Goal: Transaction & Acquisition: Purchase product/service

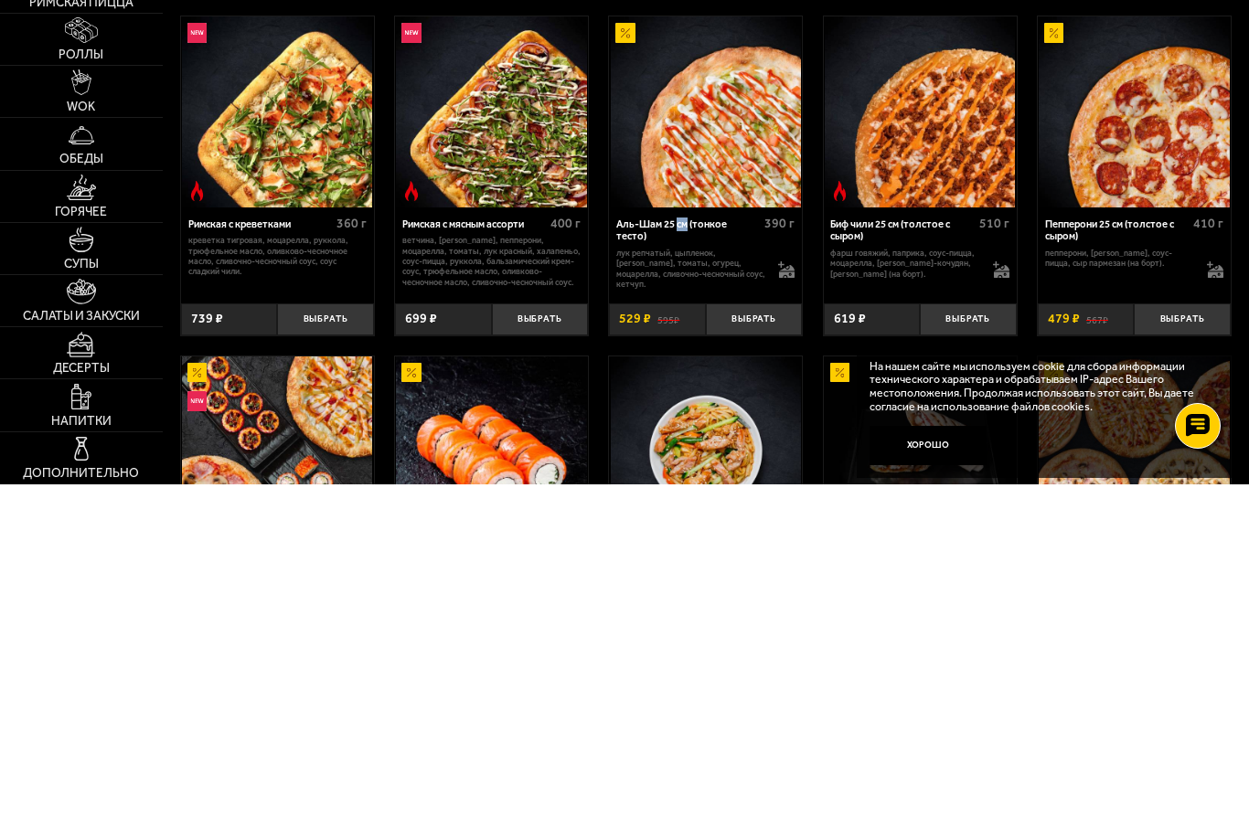
scroll to position [487, 0]
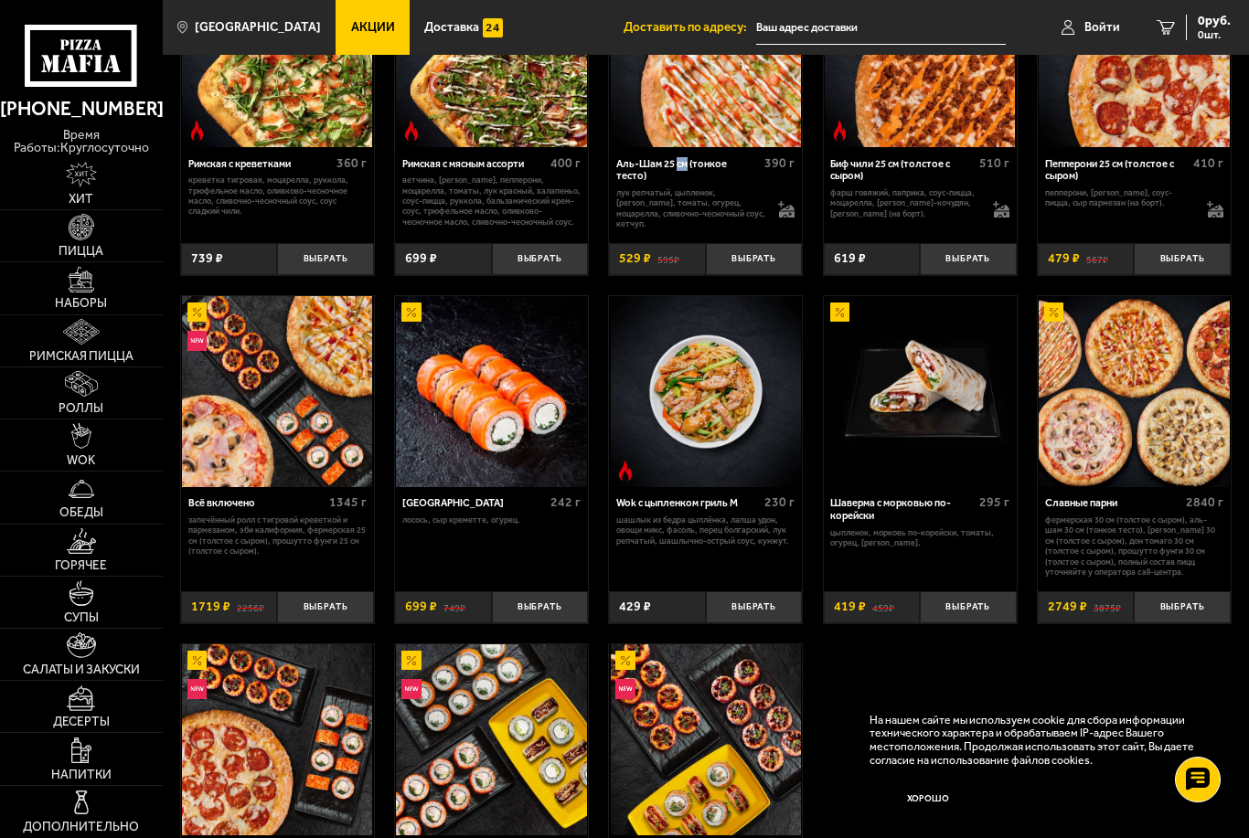
click at [1122, 675] on div "Римская с креветками 360 г креветка тигровая, моцарелла, руккола, трюфельное ма…" at bounding box center [706, 454] width 1086 height 1032
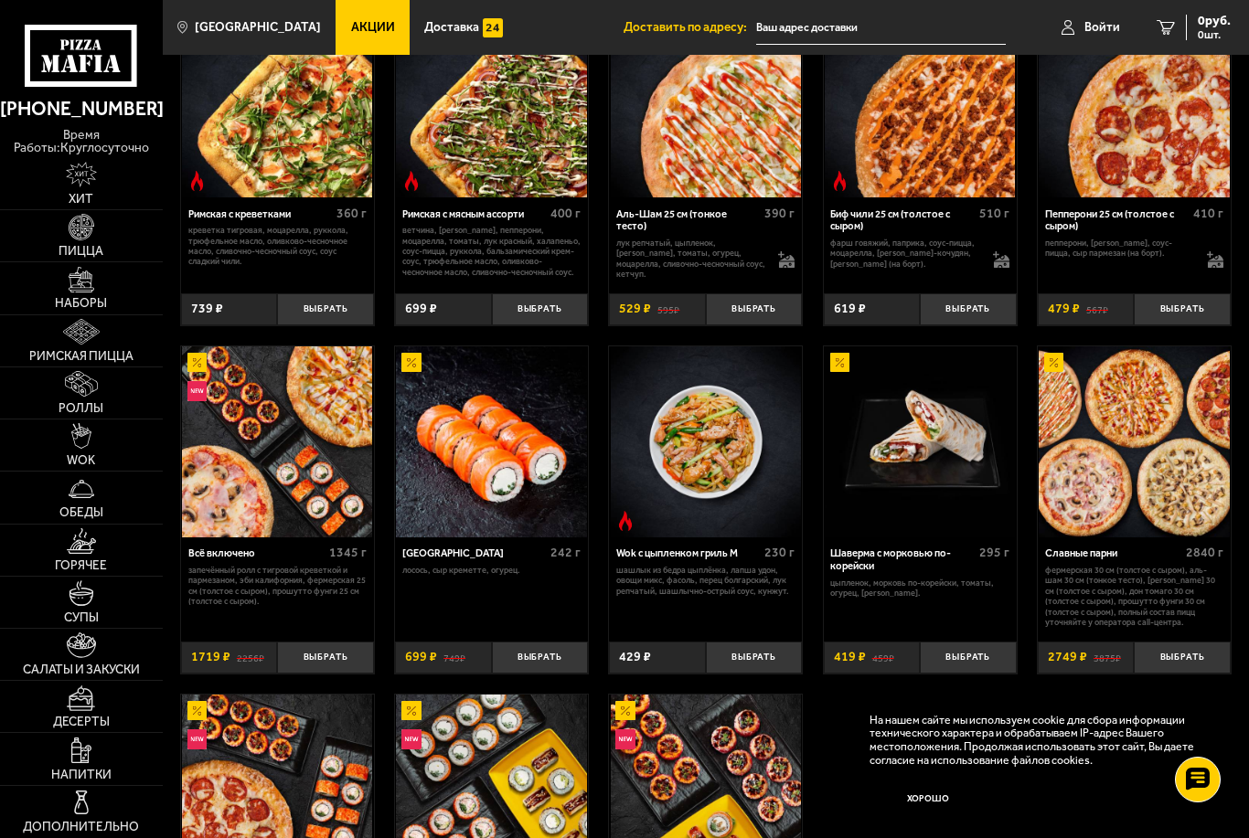
scroll to position [434, 0]
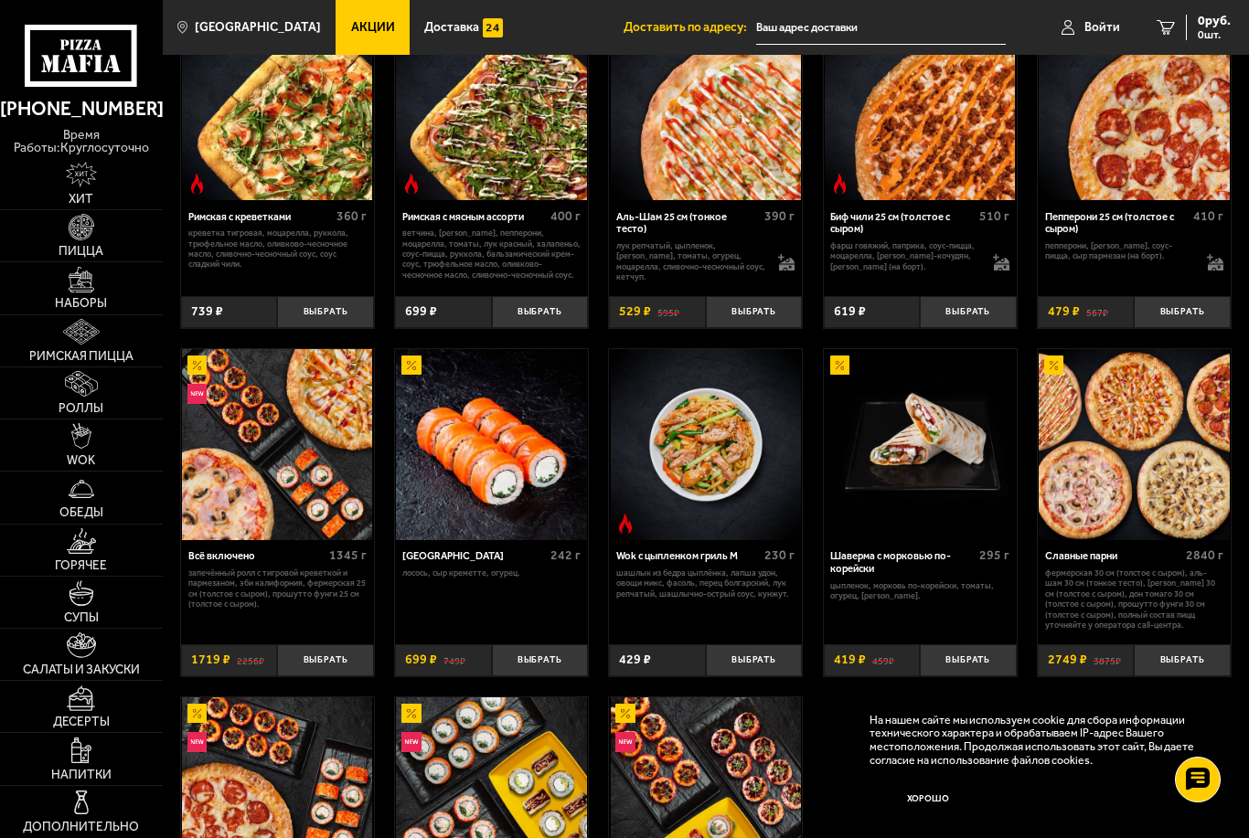
click at [93, 239] on img at bounding box center [82, 227] width 26 height 26
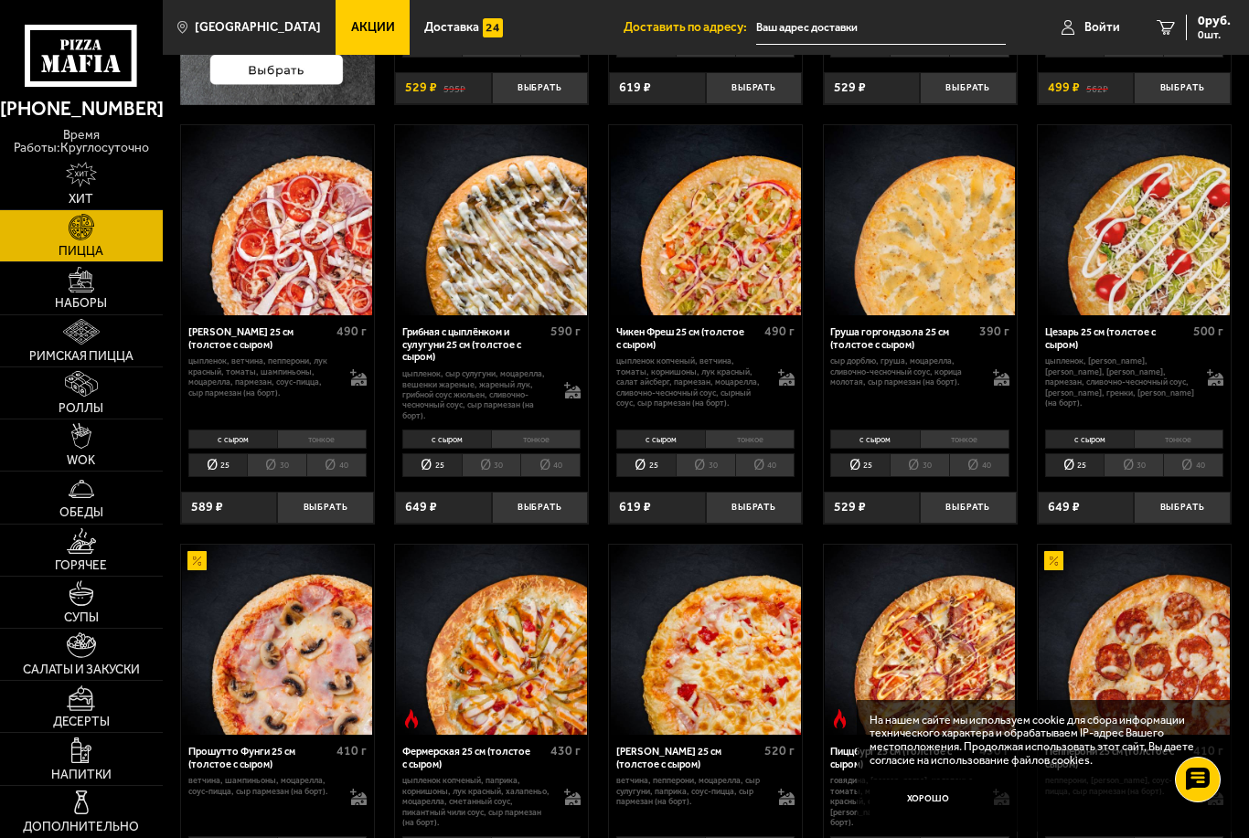
scroll to position [1, 0]
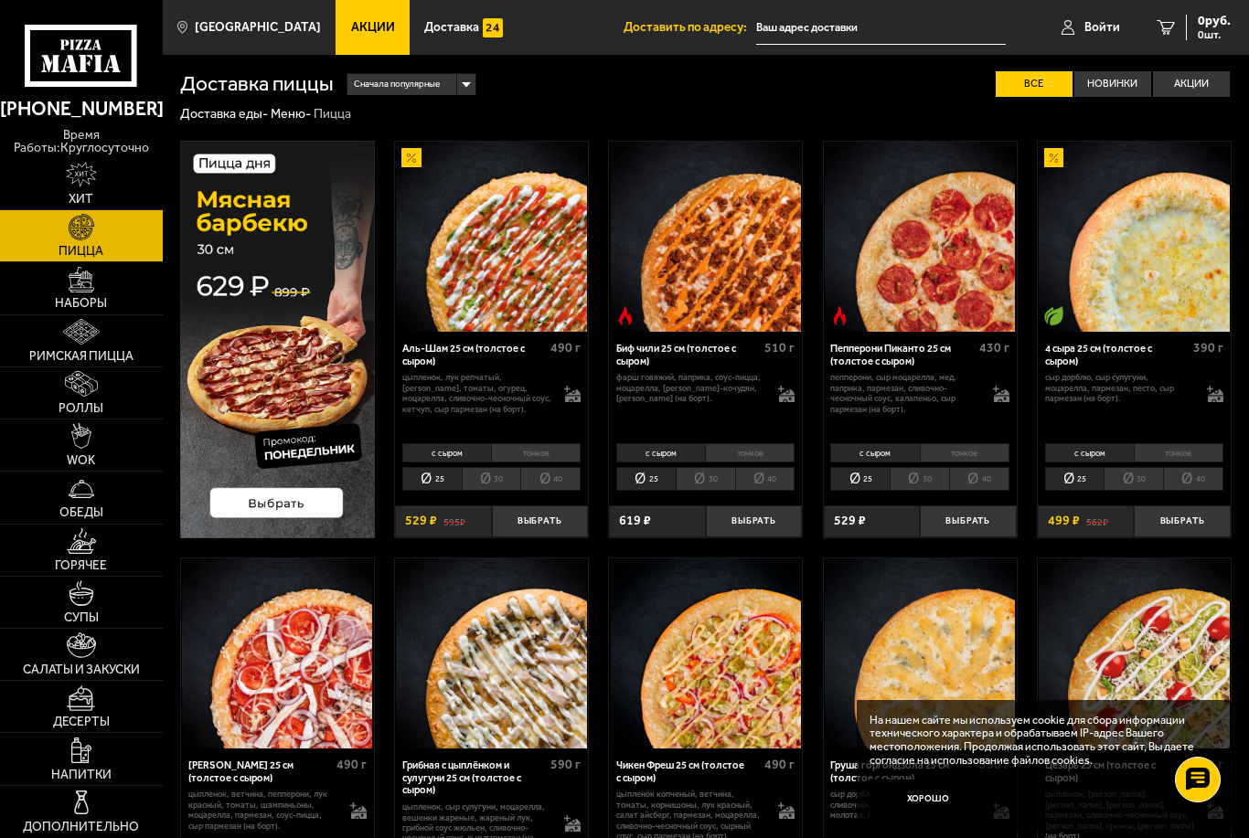
click at [566, 479] on li "40" at bounding box center [550, 479] width 60 height 24
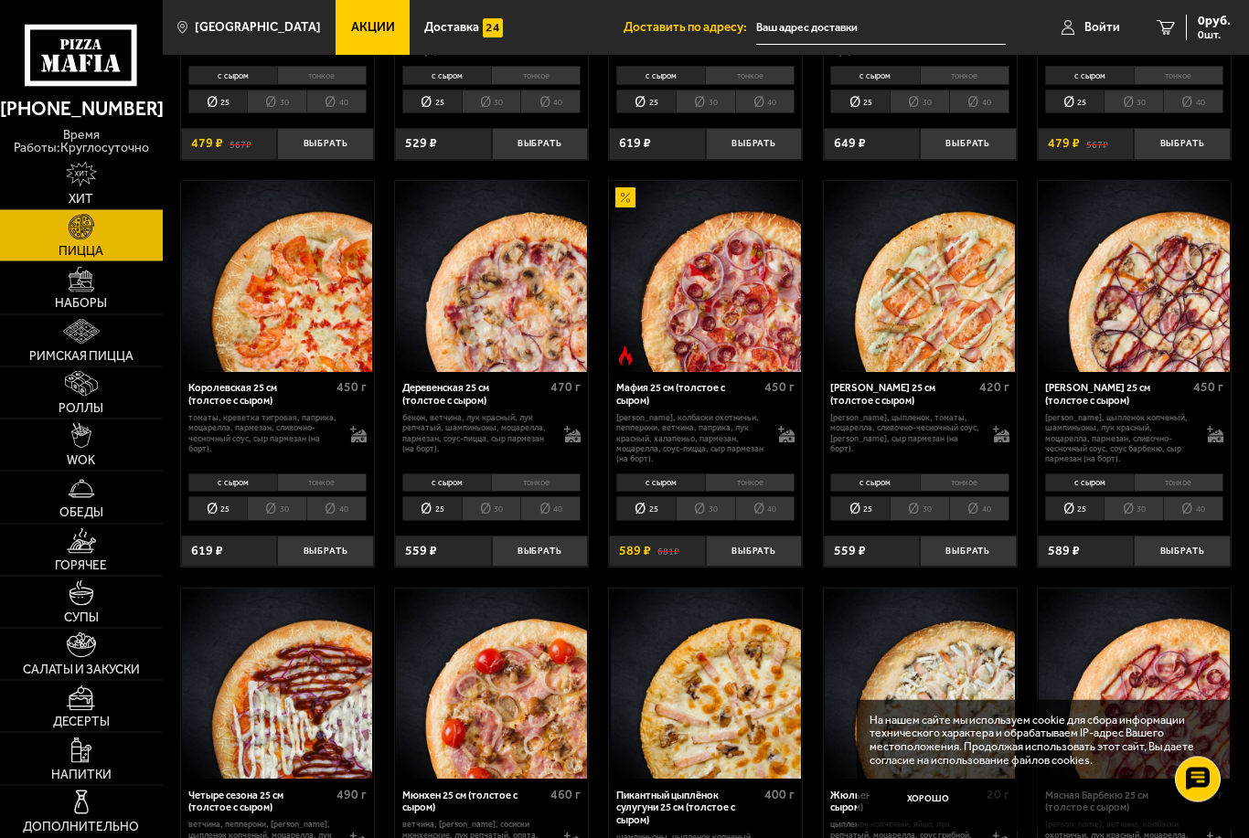
scroll to position [1205, 0]
click at [1187, 473] on li "тонкое" at bounding box center [1178, 482] width 90 height 19
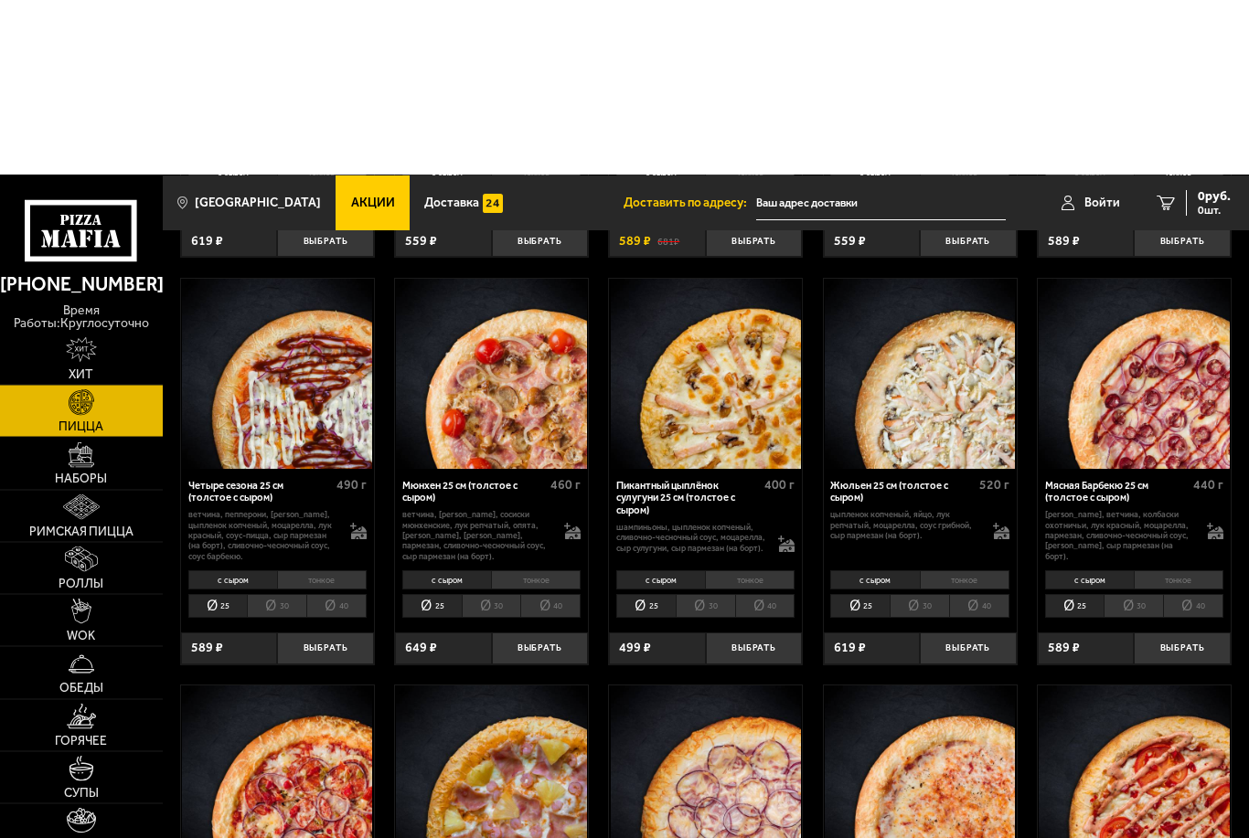
scroll to position [1397, 0]
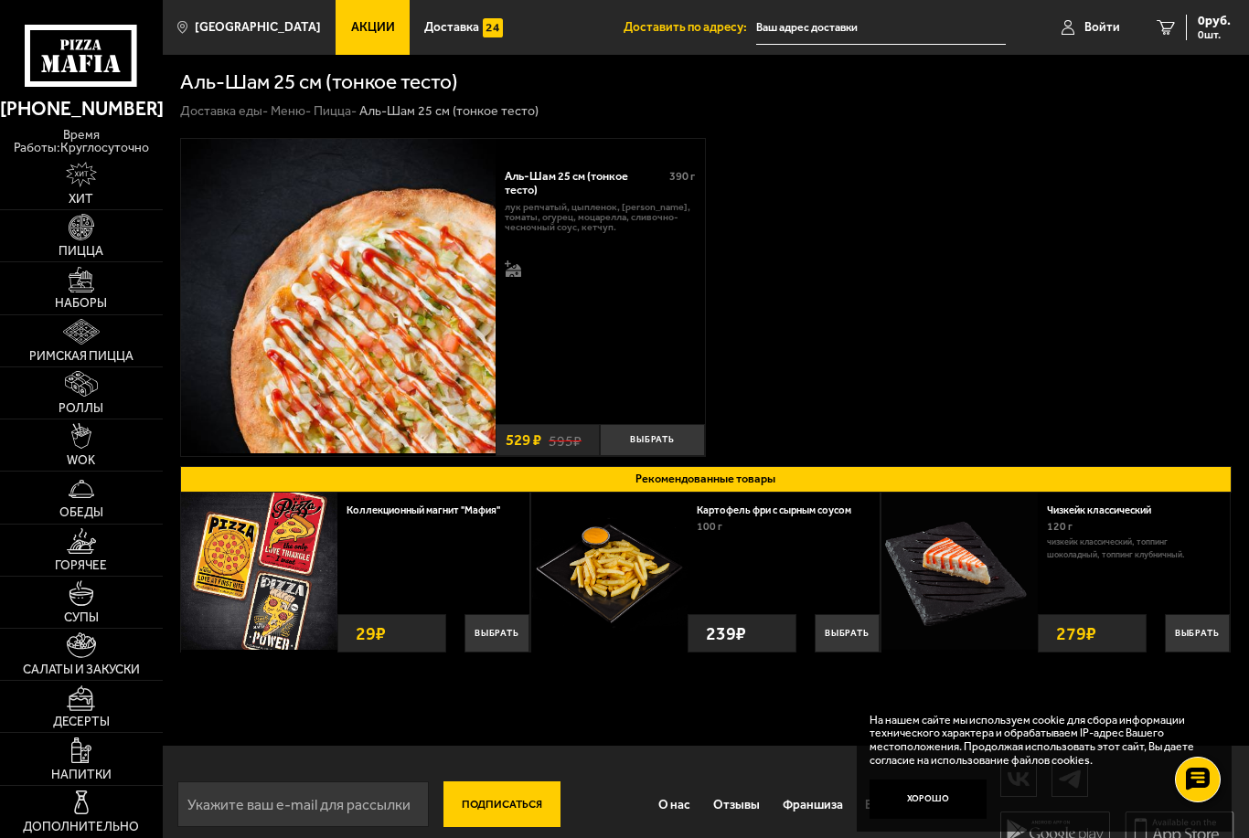
click at [79, 220] on img at bounding box center [82, 227] width 26 height 26
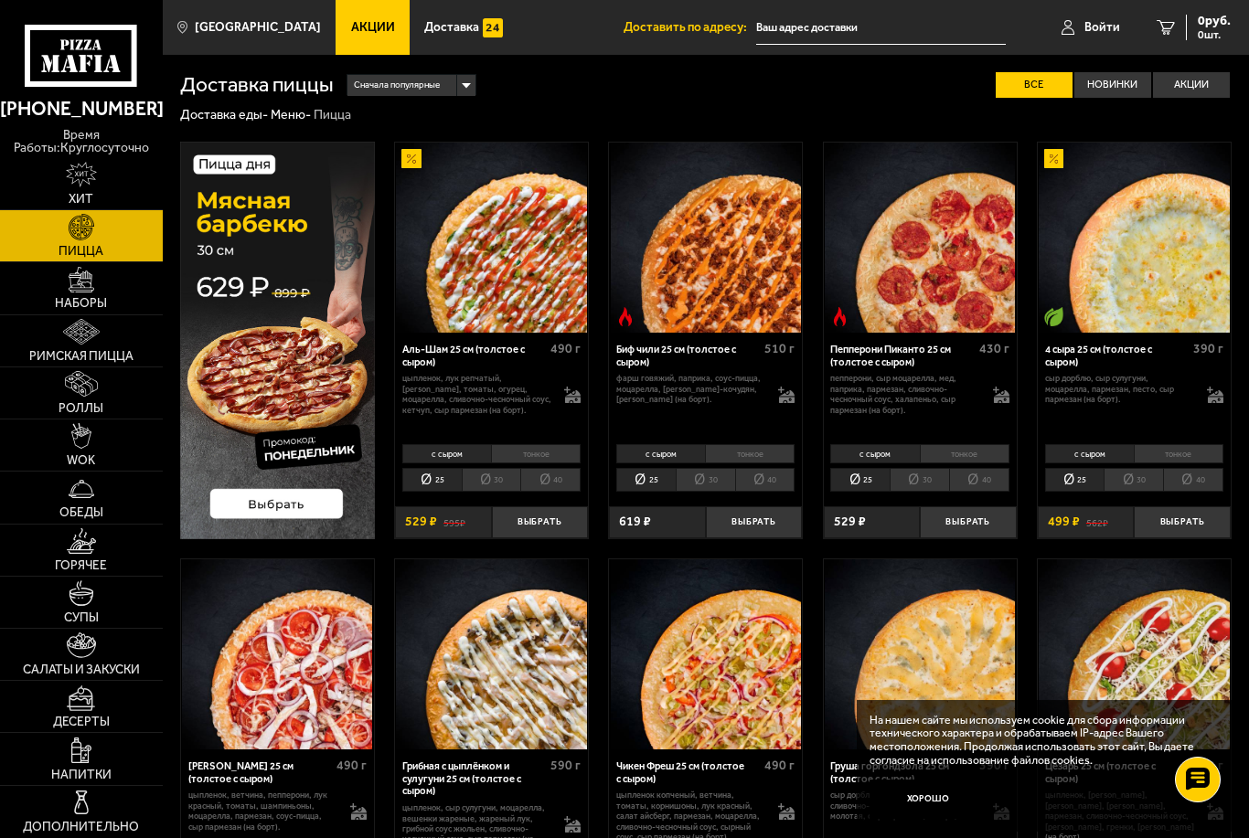
click at [546, 440] on div "с сыром тонкое 25 30 40 Топпинги" at bounding box center [491, 468] width 193 height 57
click at [531, 452] on li "тонкое" at bounding box center [536, 453] width 90 height 19
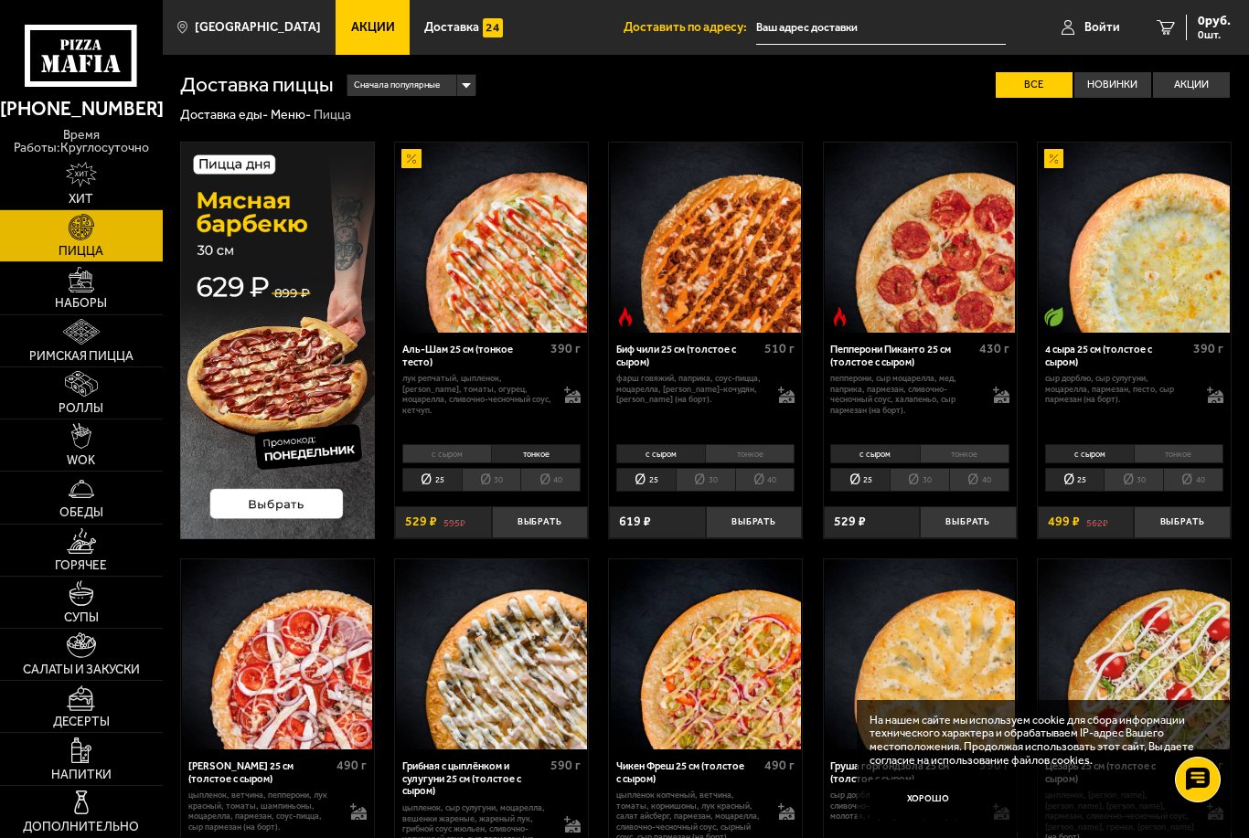
click at [556, 484] on li "40" at bounding box center [550, 480] width 60 height 24
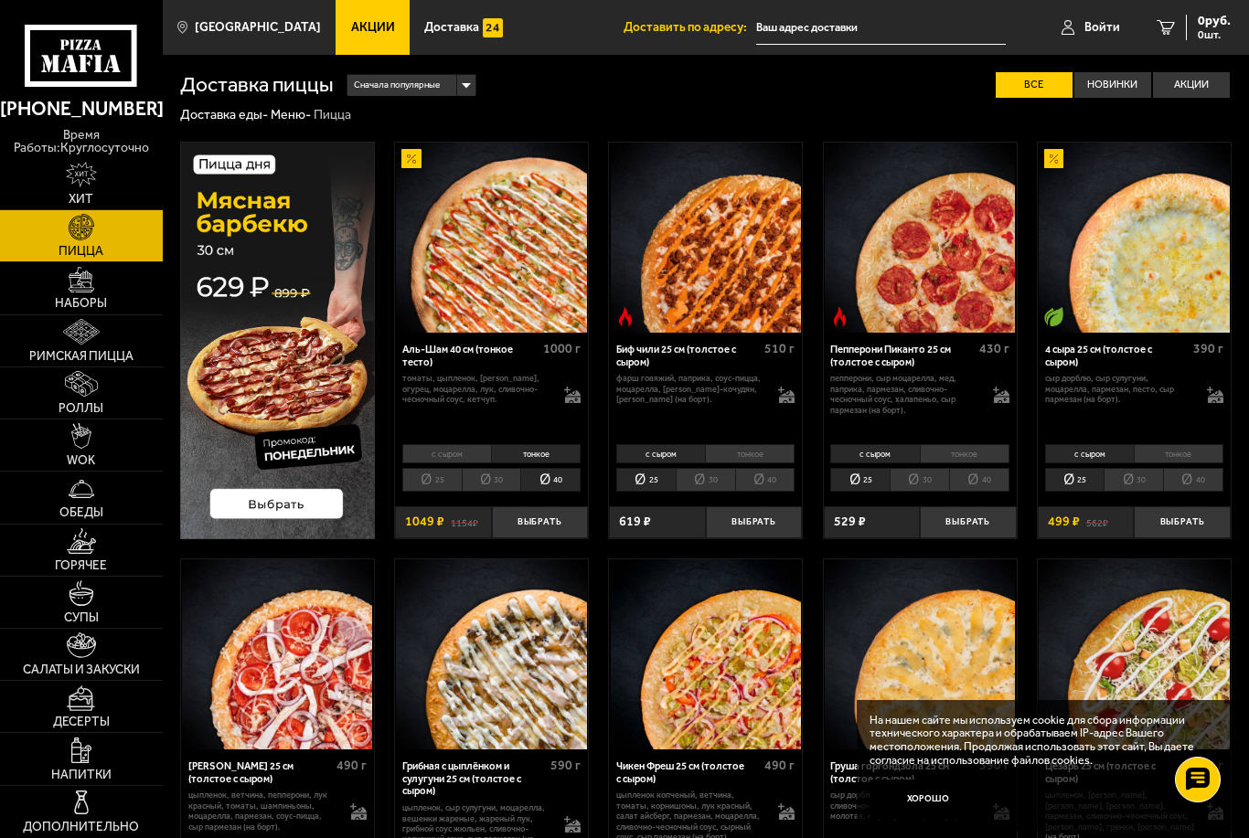
click at [464, 344] on div "Аль-Шам 40 см (тонкое тесто)" at bounding box center [470, 356] width 136 height 25
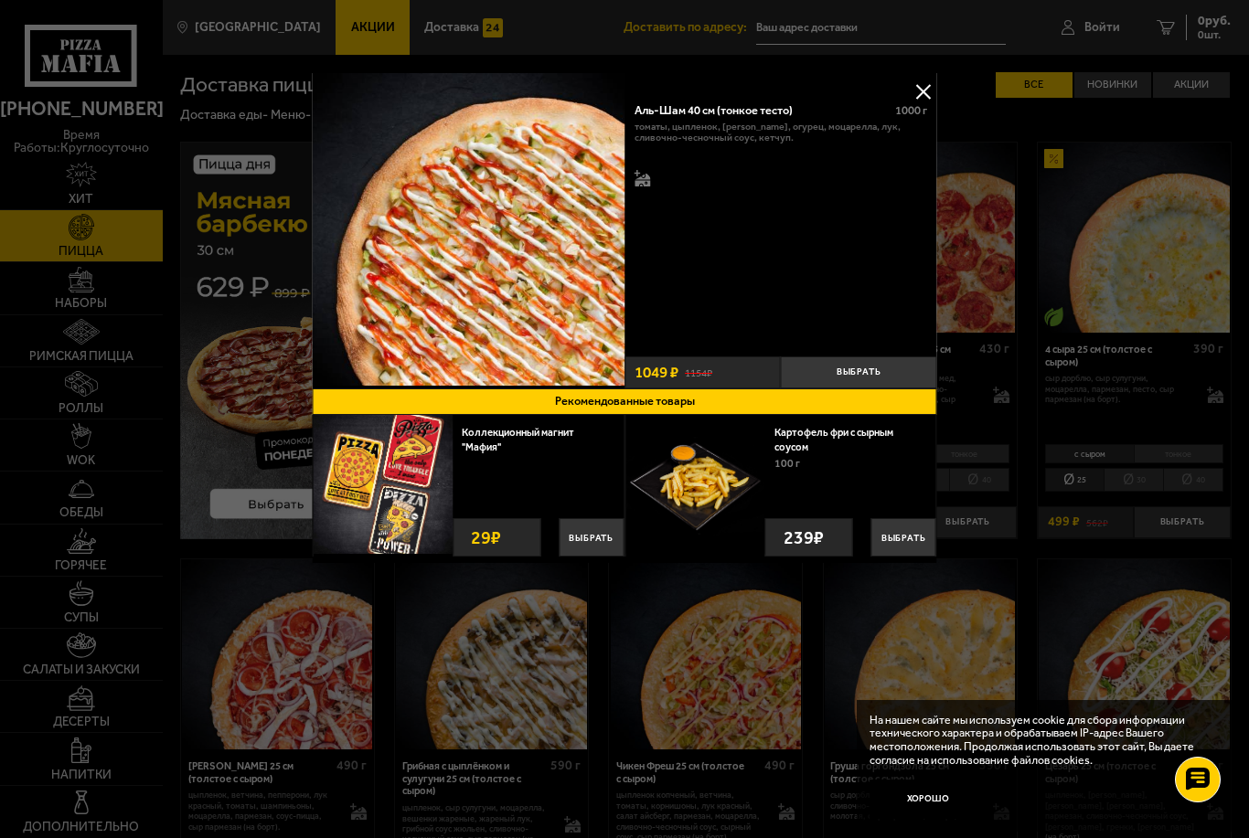
click at [245, 652] on div at bounding box center [624, 419] width 1249 height 838
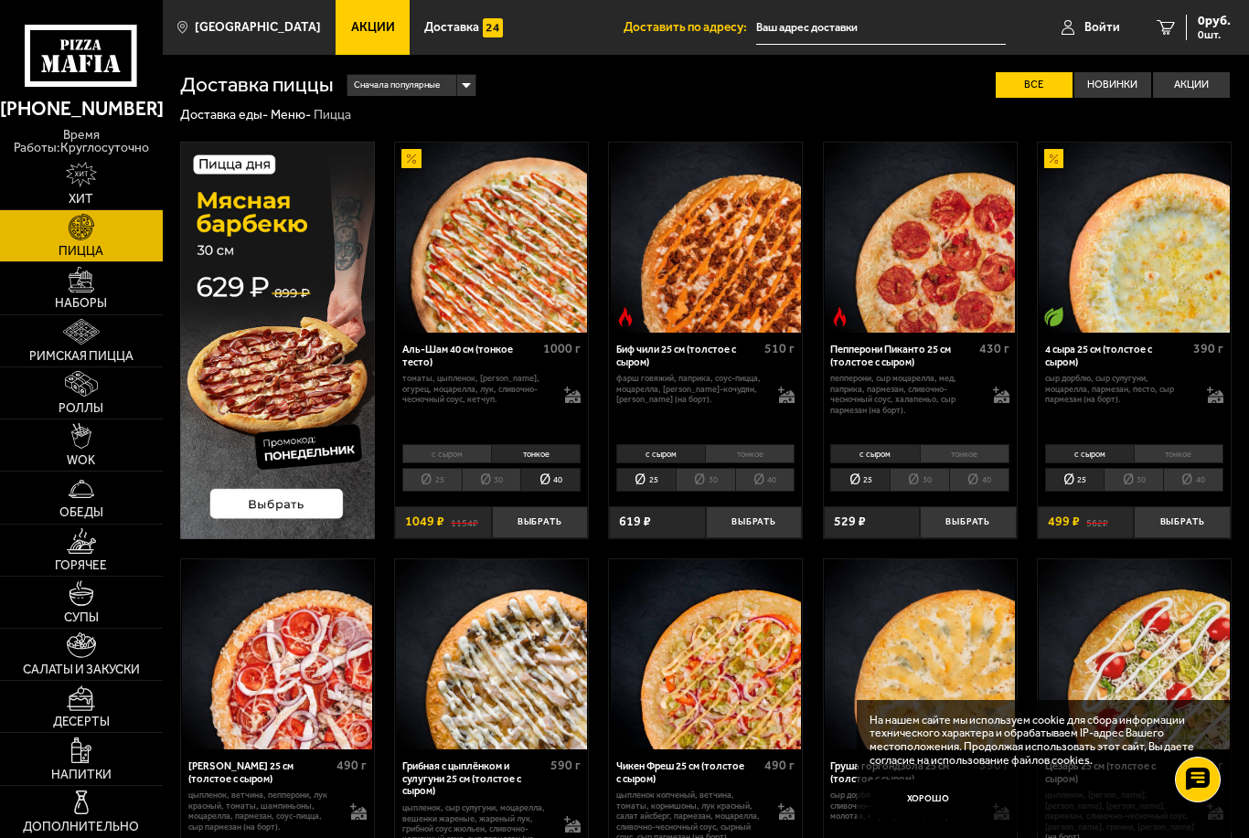
click at [492, 235] on img at bounding box center [491, 238] width 190 height 190
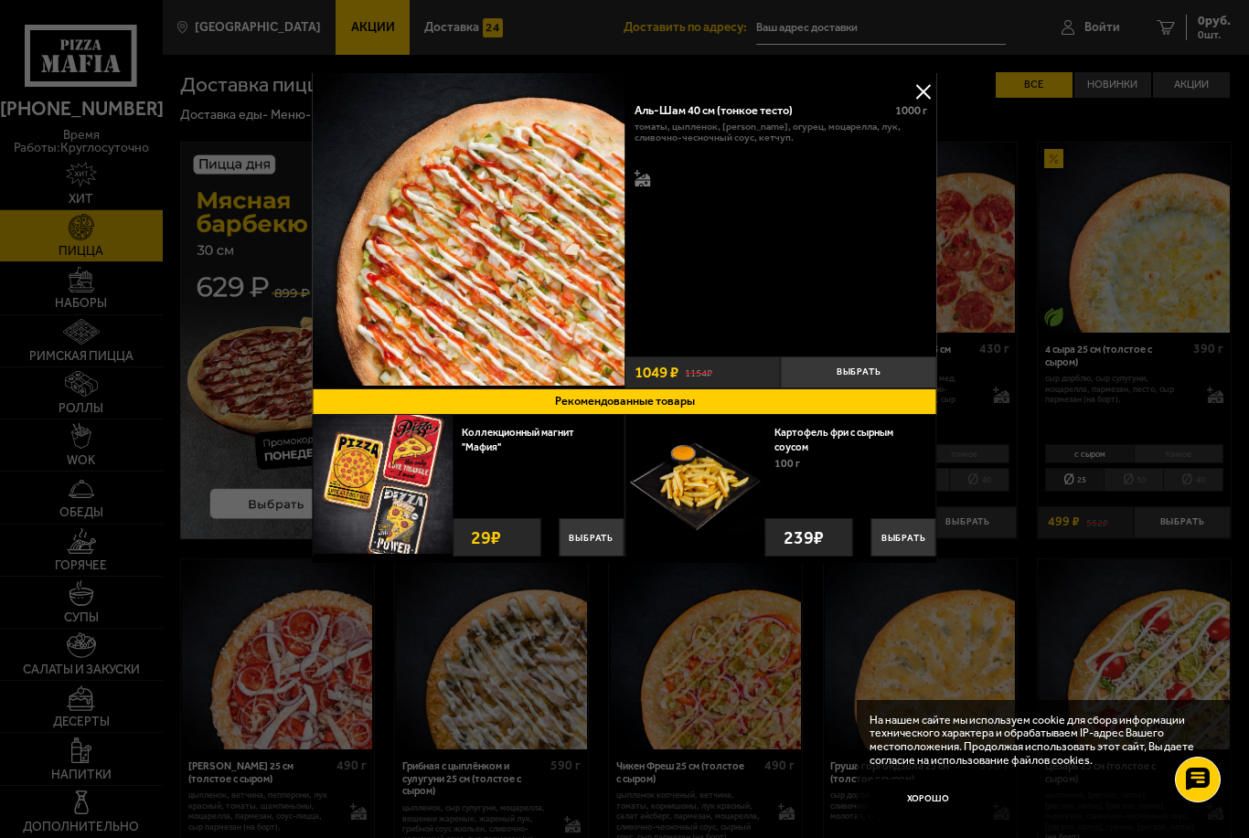
click at [1068, 189] on div at bounding box center [624, 419] width 1249 height 838
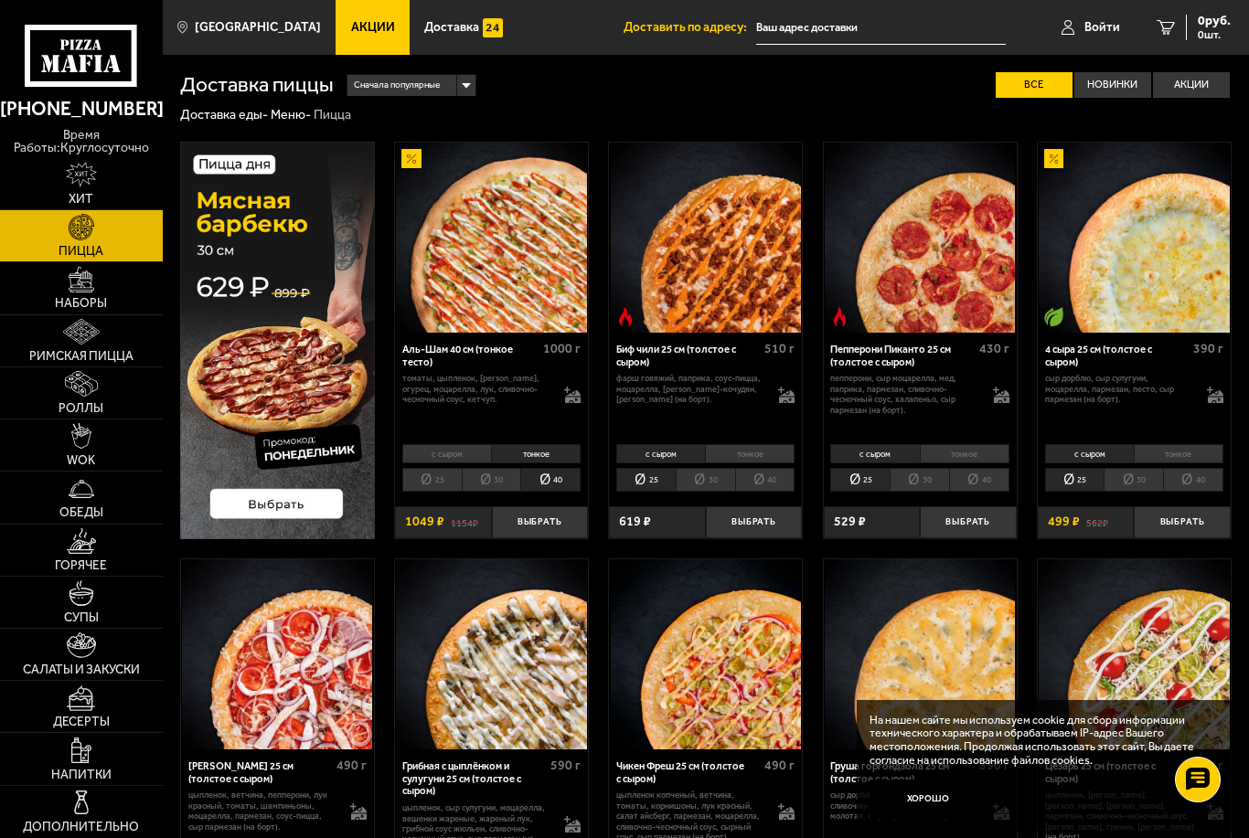
click at [554, 451] on li "тонкое" at bounding box center [536, 453] width 90 height 19
click at [554, 522] on button "Выбрать" at bounding box center [540, 522] width 96 height 32
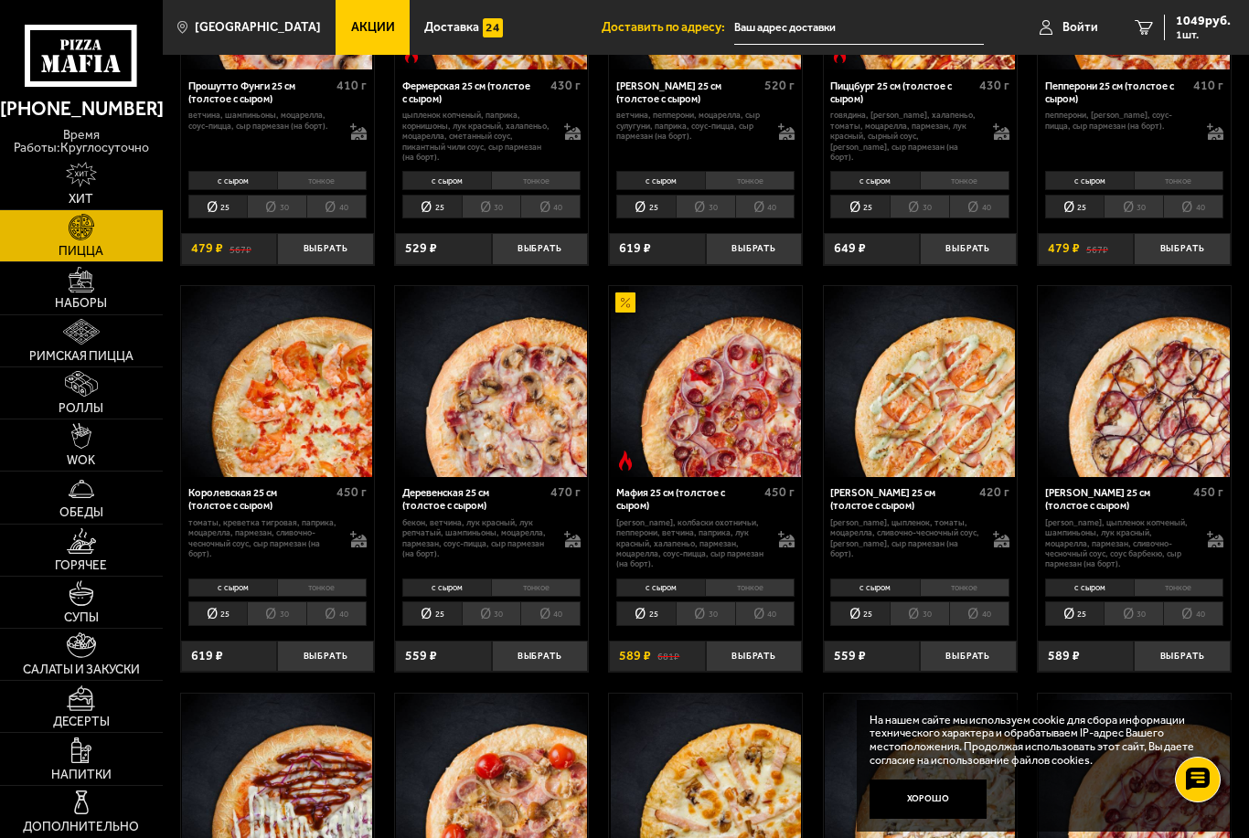
scroll to position [1143, 0]
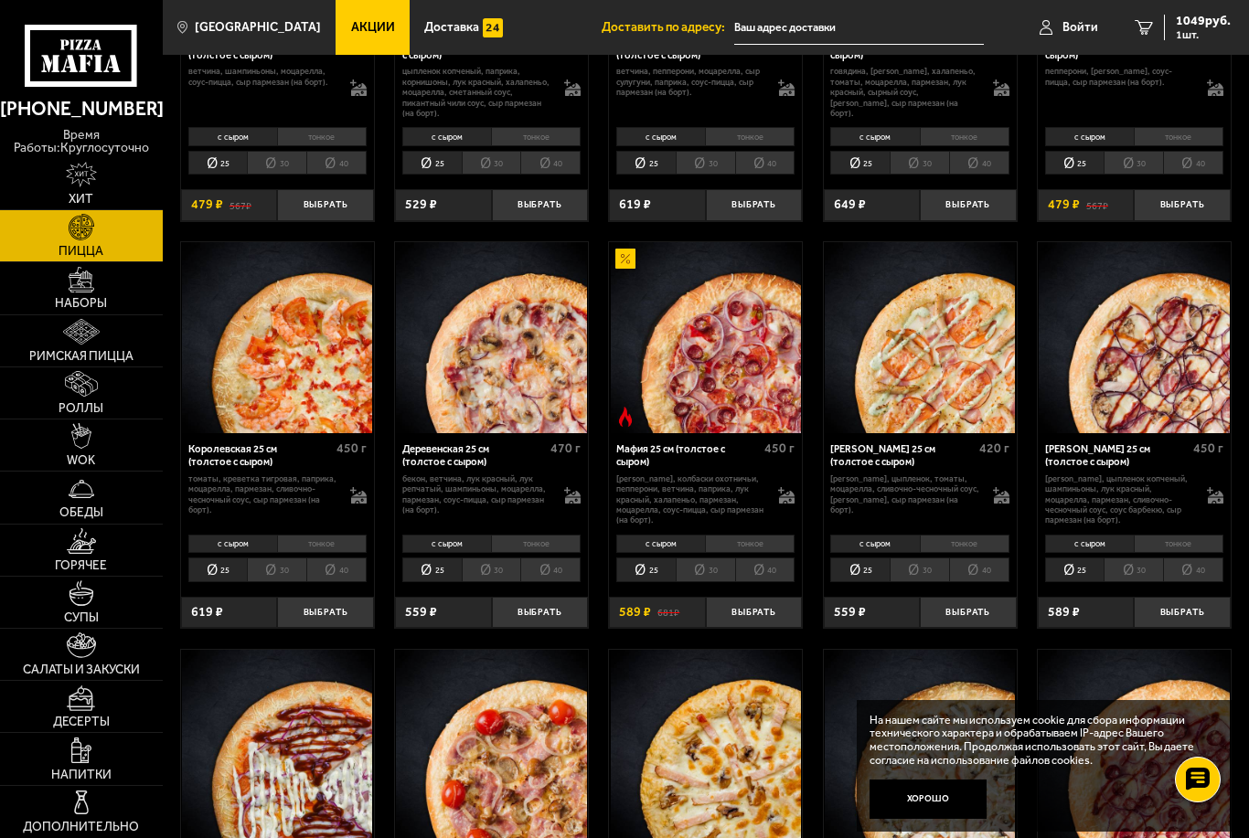
click at [1196, 535] on li "тонкое" at bounding box center [1178, 544] width 90 height 19
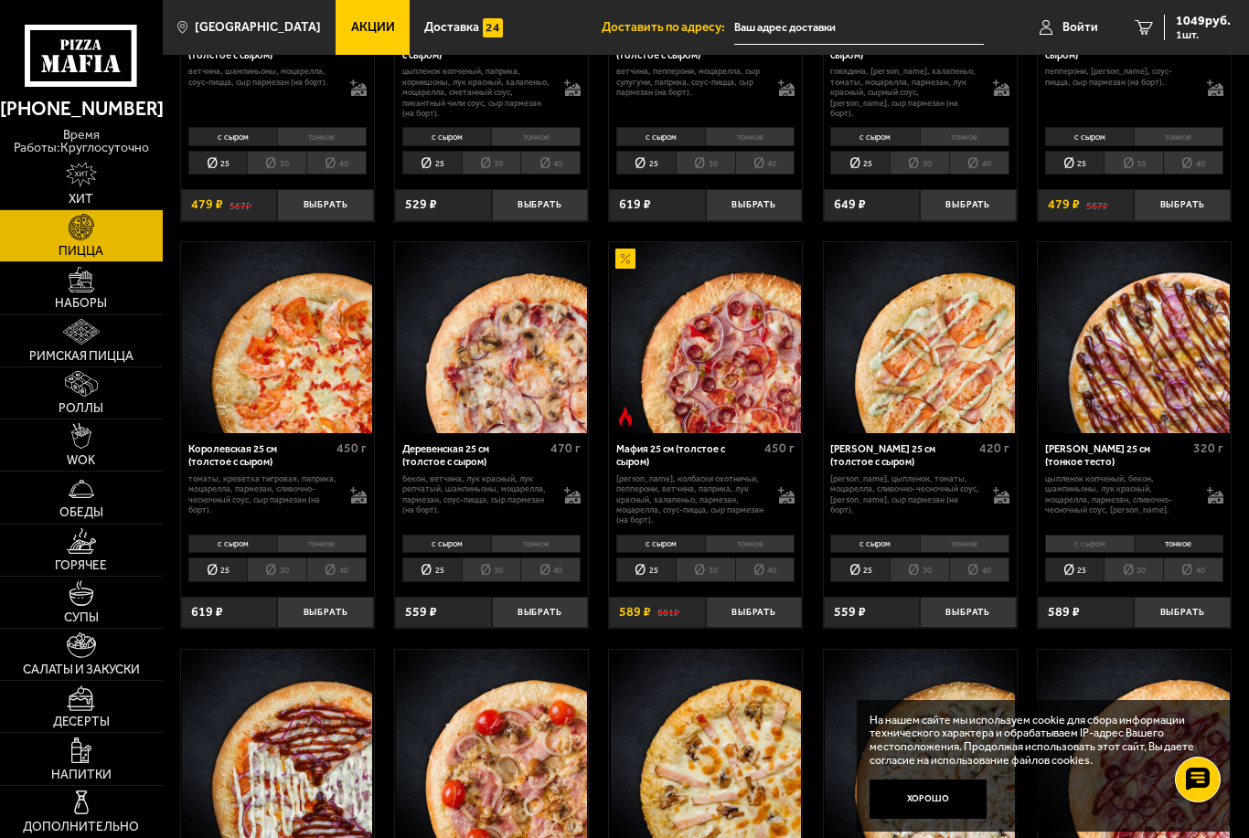
click at [1197, 560] on li "40" at bounding box center [1193, 570] width 60 height 24
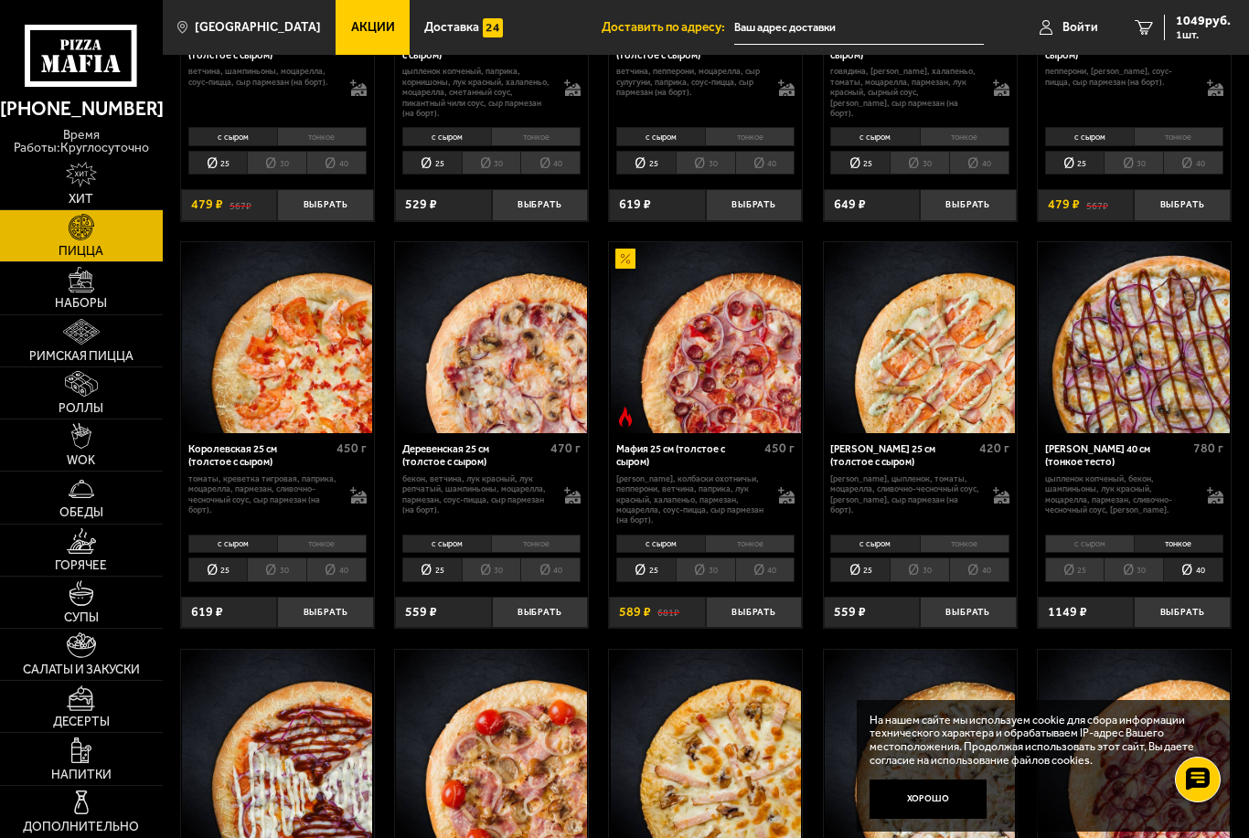
click at [1198, 602] on button "Выбрать" at bounding box center [1181, 613] width 96 height 32
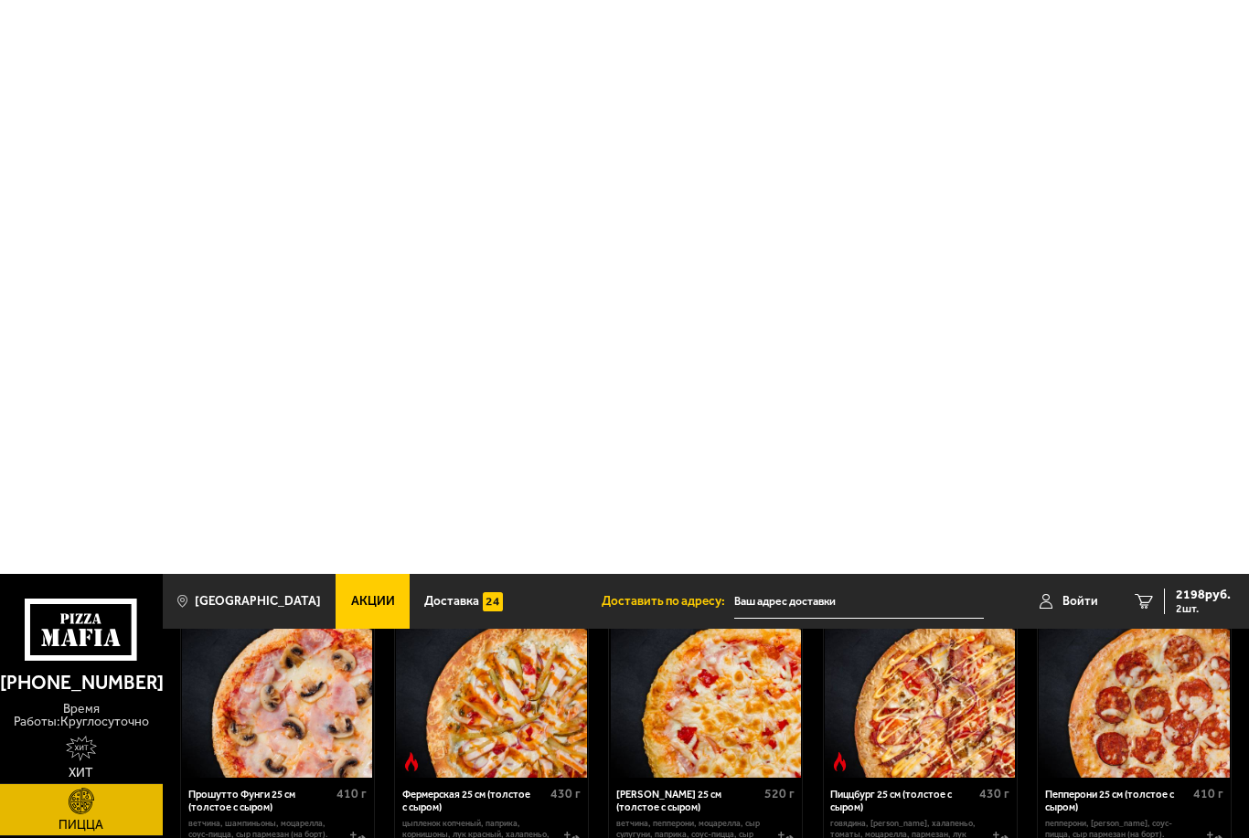
scroll to position [0, 0]
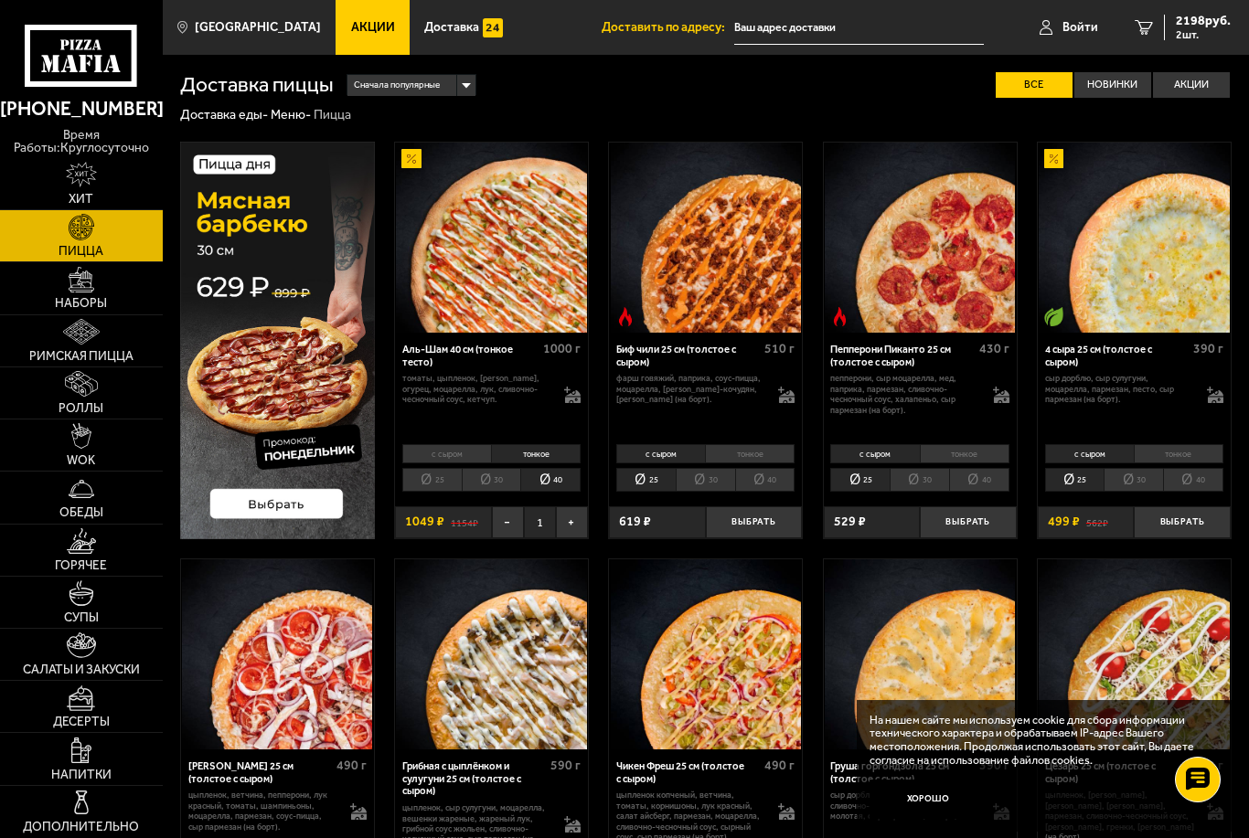
click at [1192, 30] on span "2 шт." at bounding box center [1202, 34] width 55 height 11
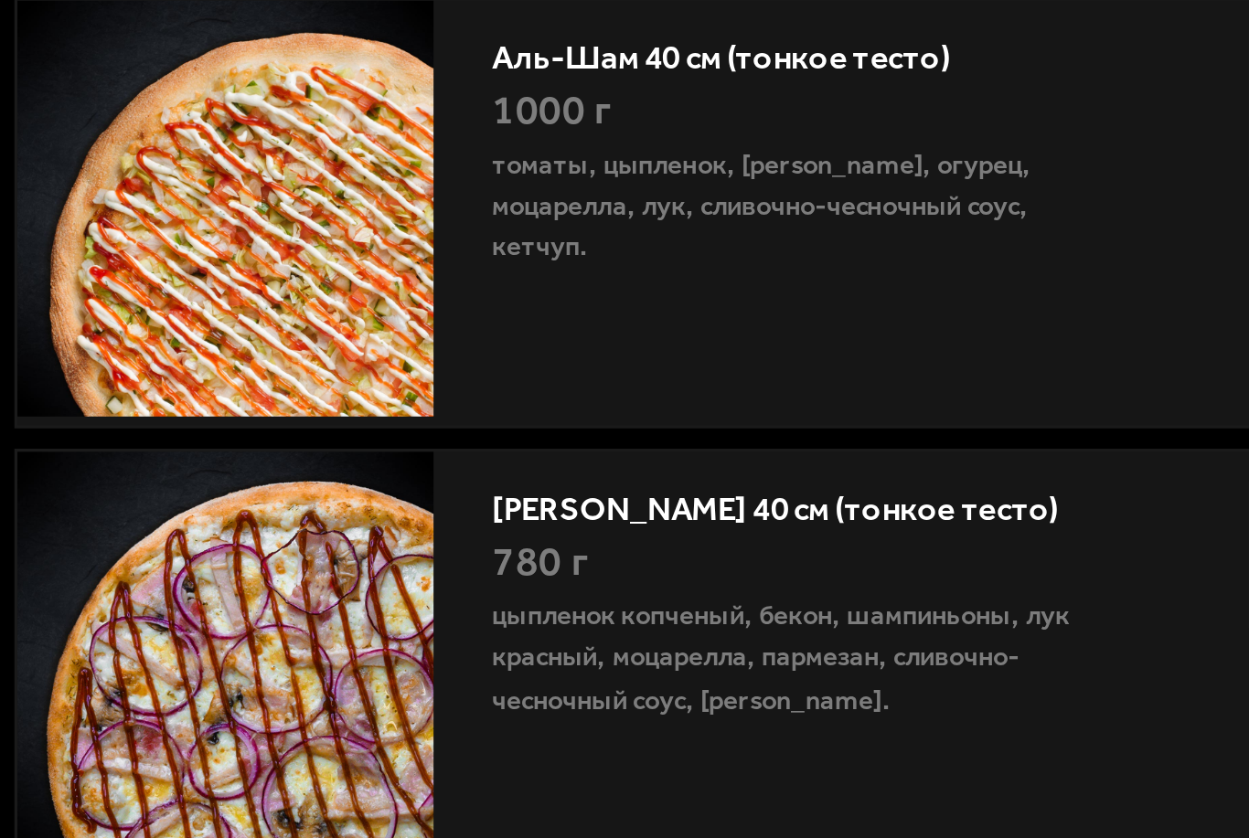
click at [172, 143] on div "Аль-Шам 40 см (тонкое тесто) 1000 г томаты, цыпленок, салат айсберг, огурец, мо…" at bounding box center [522, 281] width 701 height 276
click at [173, 143] on img at bounding box center [238, 208] width 130 height 130
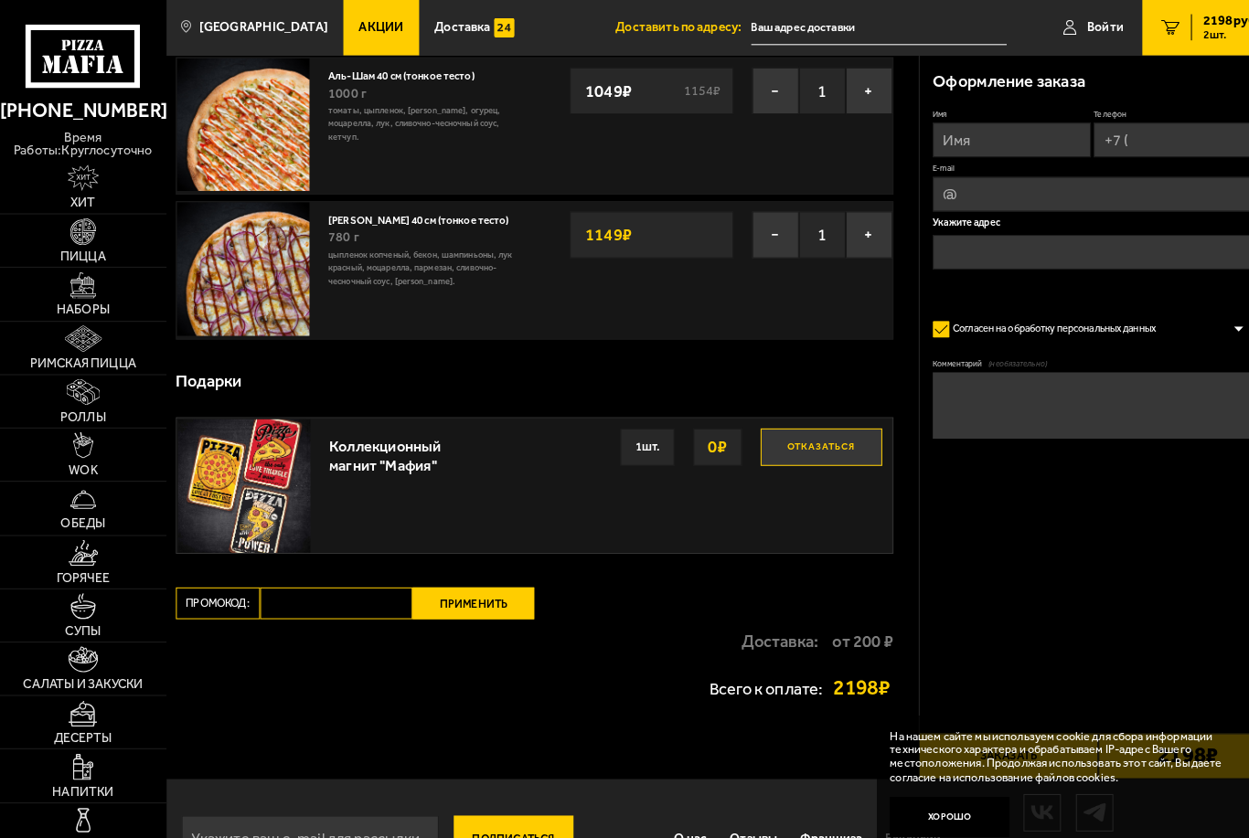
scroll to position [86, 0]
click at [952, 398] on textarea "Комментарий (необязательно)" at bounding box center [1067, 397] width 313 height 65
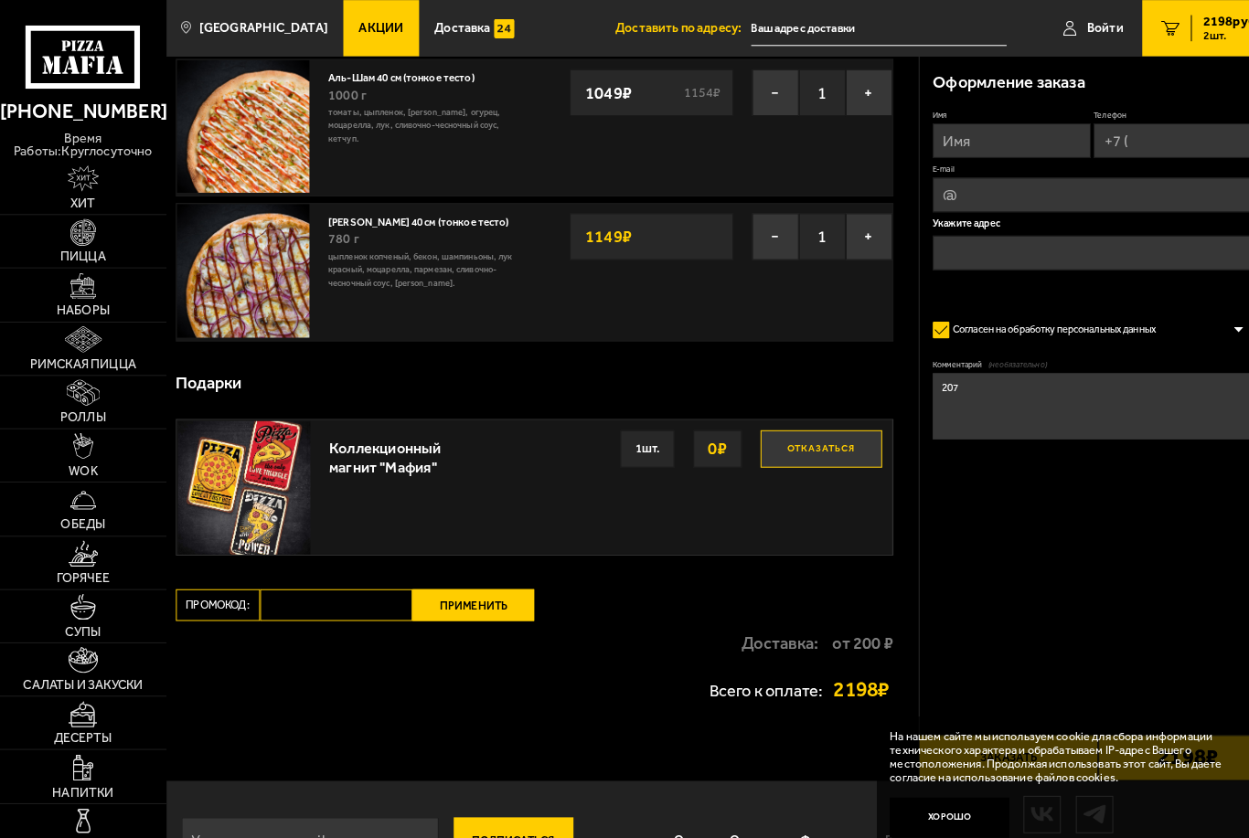
type textarea "2071"
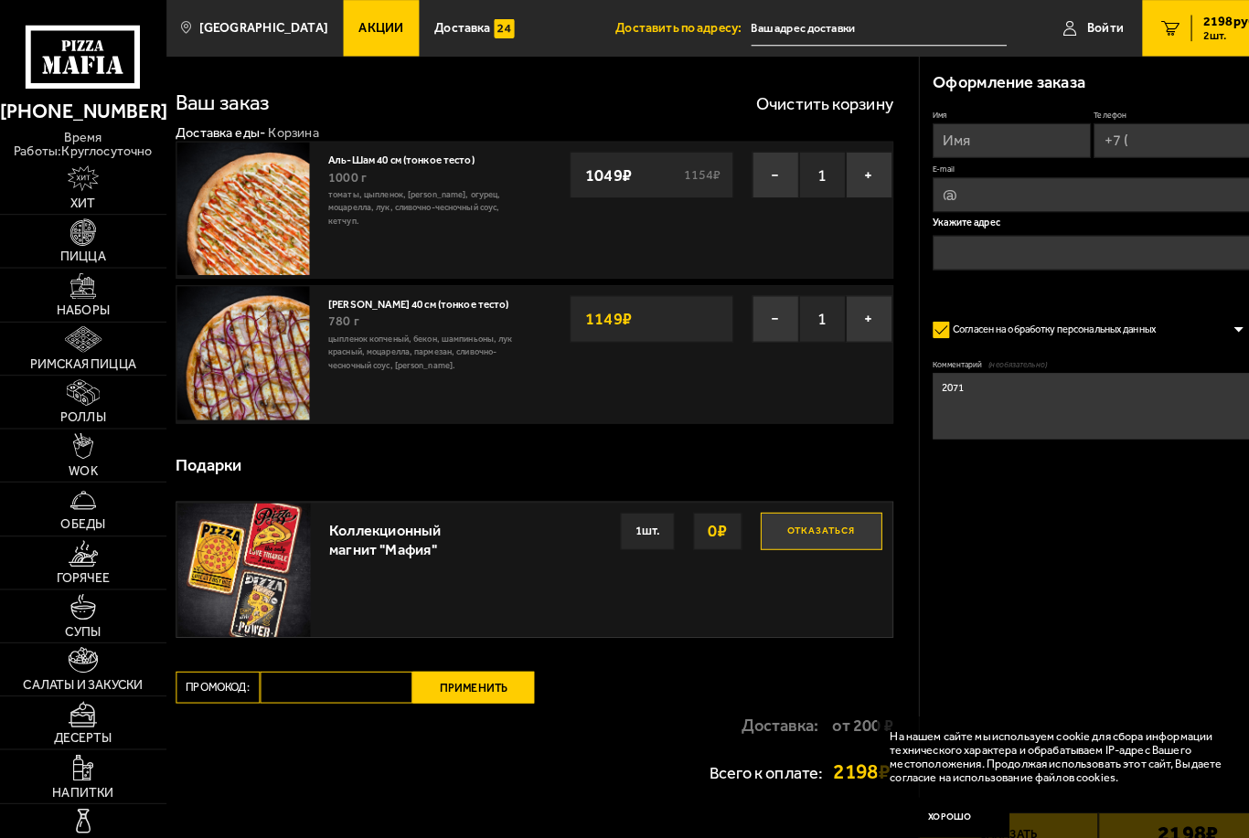
scroll to position [0, 0]
